Goal: Navigation & Orientation: Find specific page/section

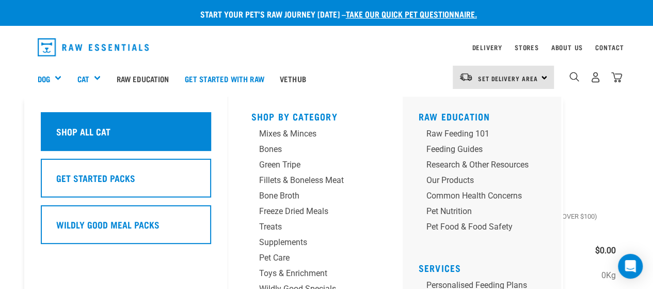
click at [110, 136] on div "Shop All Cat" at bounding box center [126, 131] width 170 height 39
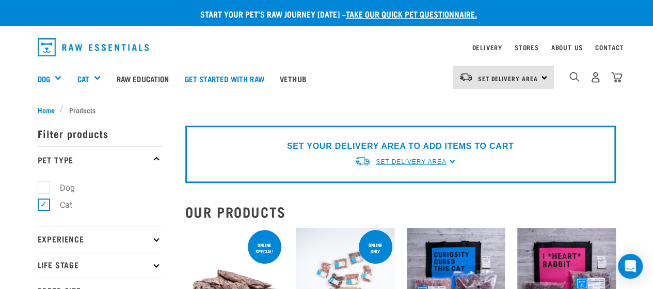
click at [411, 165] on link "Set Delivery Area" at bounding box center [411, 161] width 70 height 9
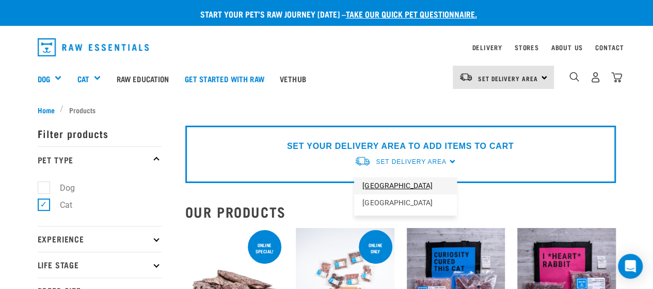
click at [386, 186] on link "[GEOGRAPHIC_DATA]" at bounding box center [405, 185] width 103 height 17
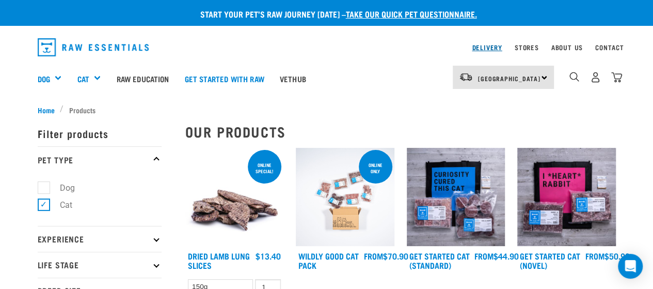
click at [485, 45] on link "Delivery" at bounding box center [487, 47] width 30 height 4
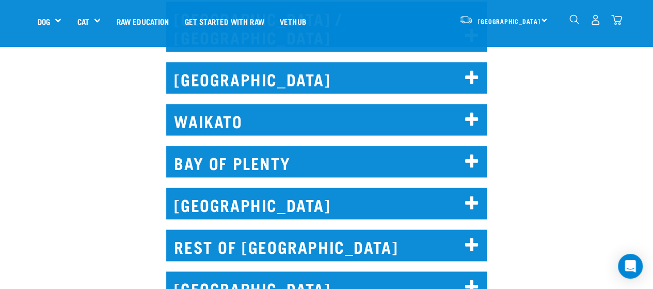
scroll to position [542, 0]
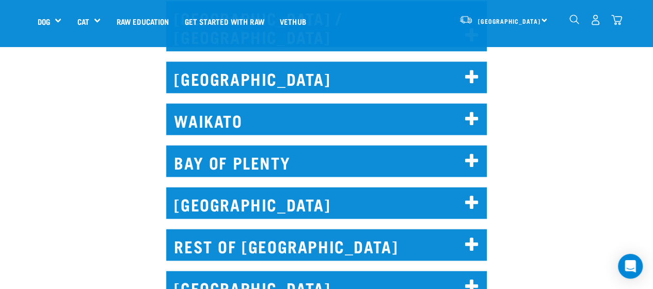
click at [469, 69] on icon at bounding box center [472, 77] width 14 height 17
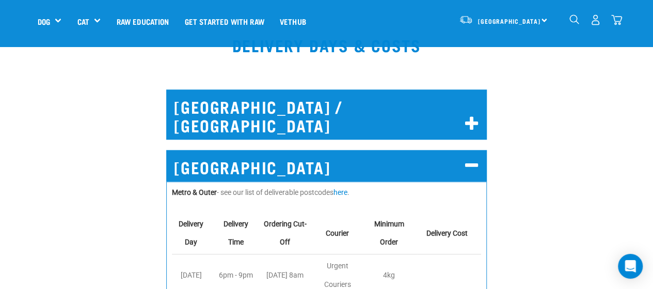
scroll to position [453, 0]
